Goal: Task Accomplishment & Management: Use online tool/utility

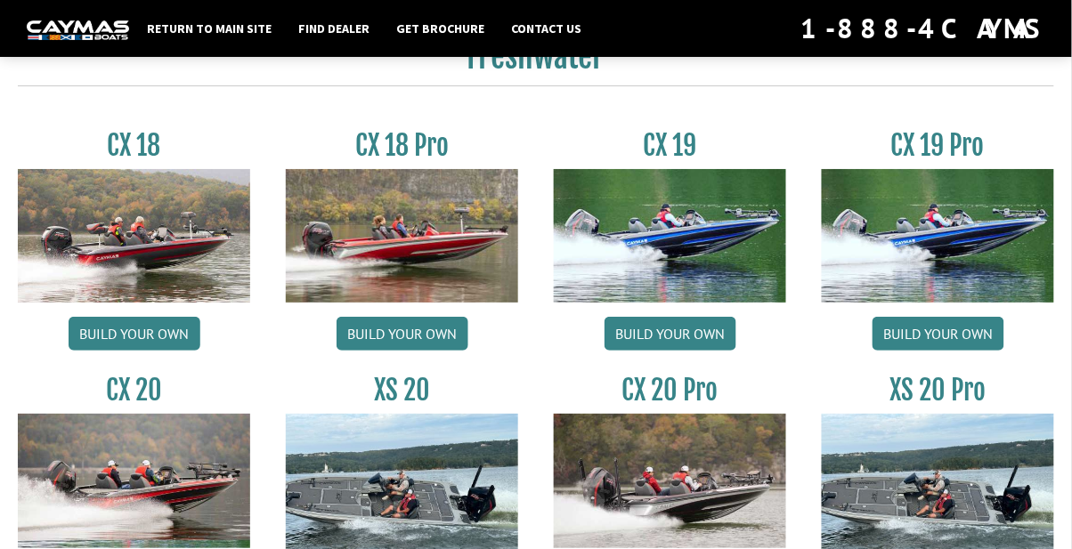
scroll to position [1417, 0]
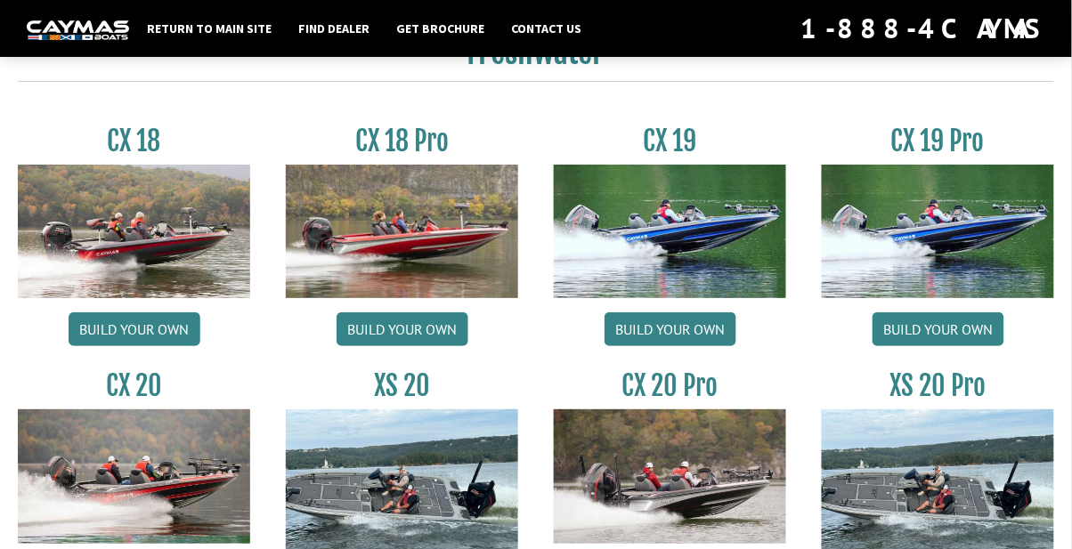
click at [945, 235] on img at bounding box center [938, 232] width 232 height 134
click at [935, 331] on link "Build your own" at bounding box center [939, 330] width 132 height 34
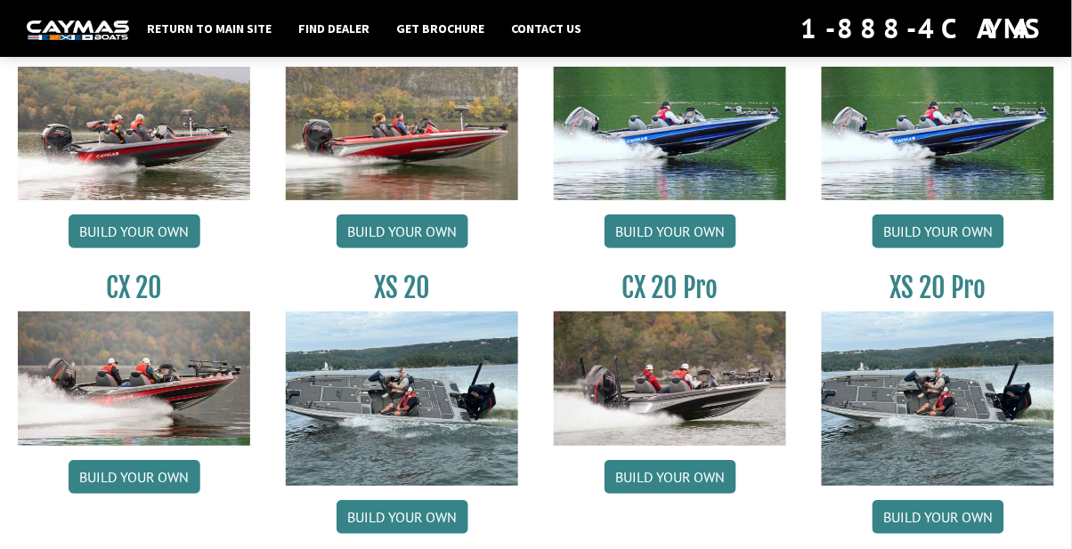
scroll to position [1531, 0]
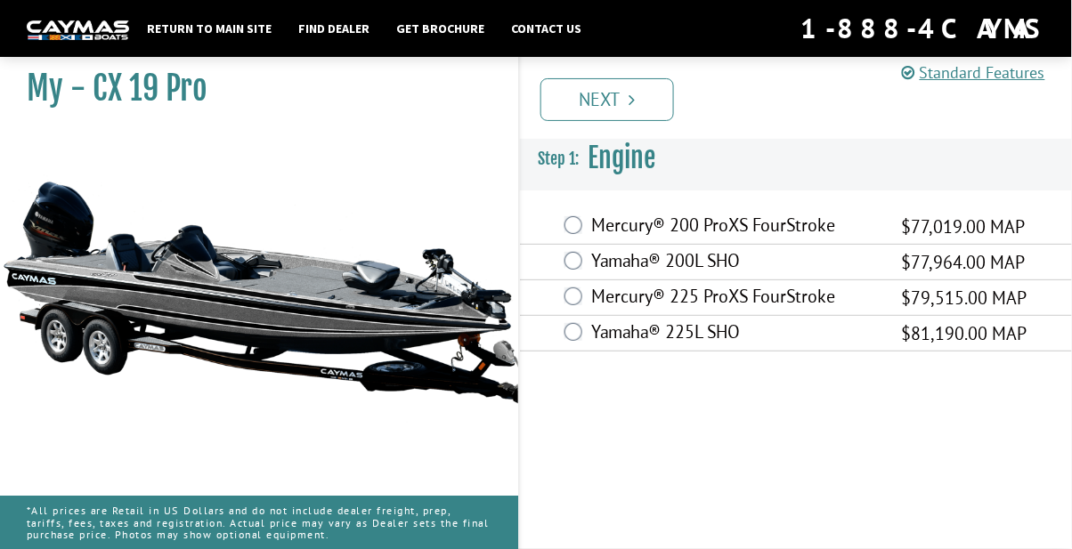
click at [791, 299] on label "Mercury® 225 ProXS FourStroke" at bounding box center [735, 299] width 288 height 26
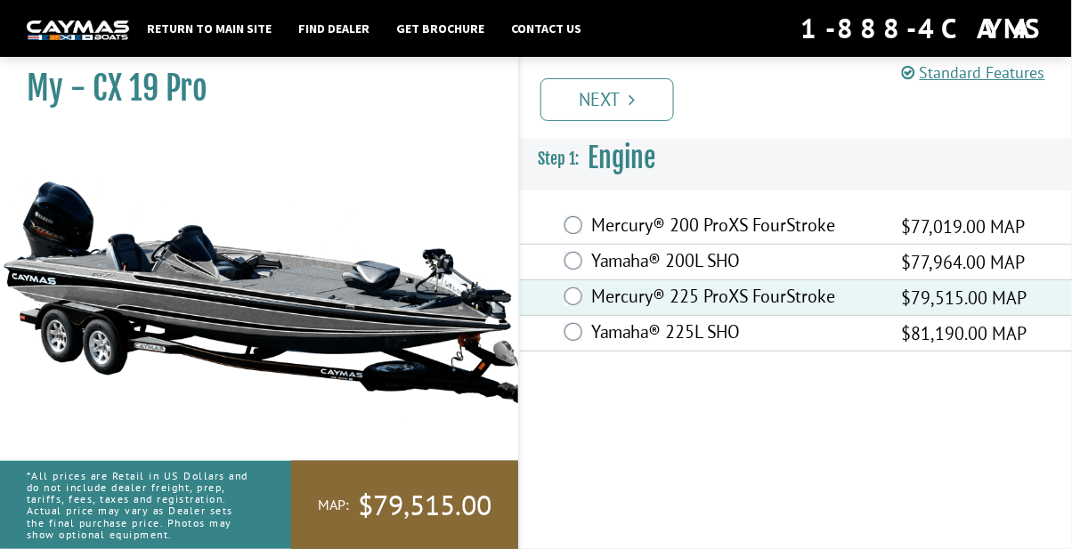
click at [611, 93] on link "Next" at bounding box center [607, 99] width 134 height 43
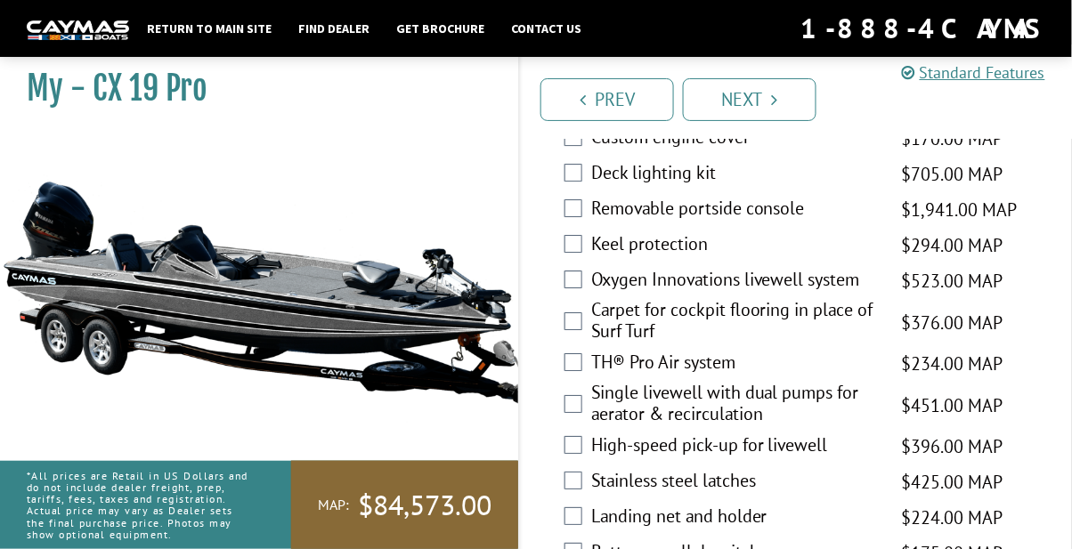
scroll to position [2760, 0]
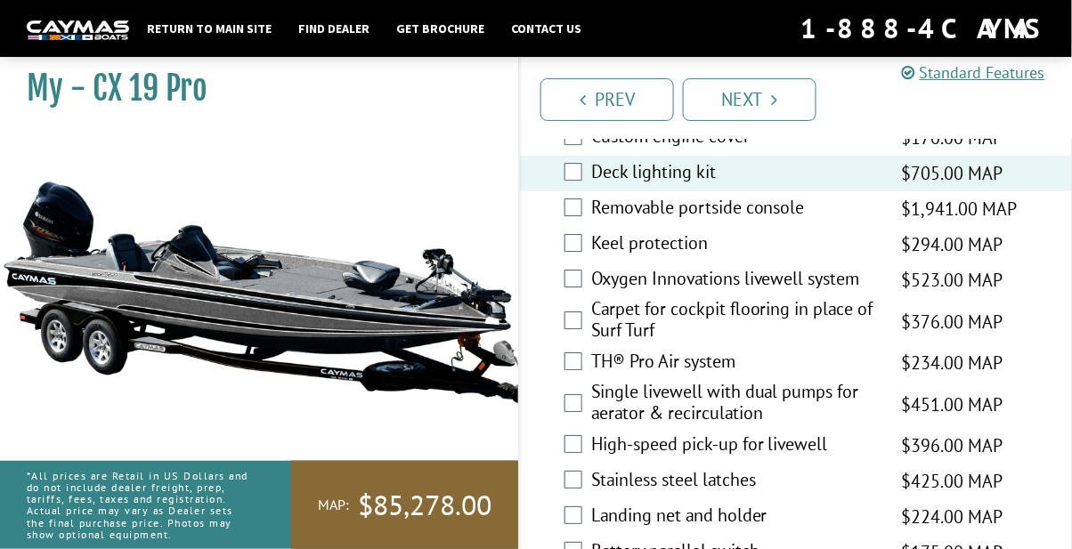
click at [595, 223] on label "Removable portside console" at bounding box center [735, 210] width 288 height 26
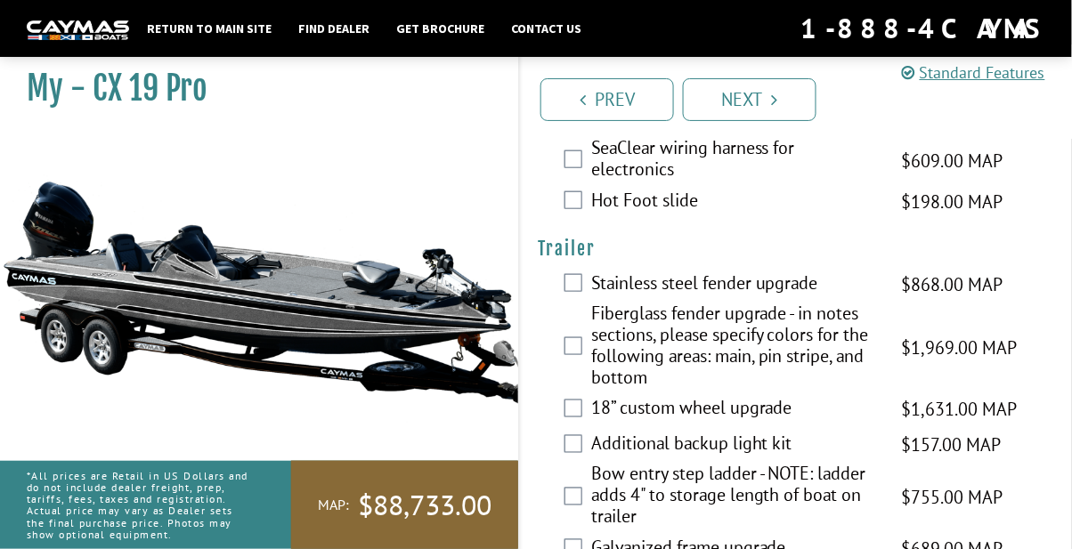
scroll to position [3405, 0]
